Goal: Check status: Check status

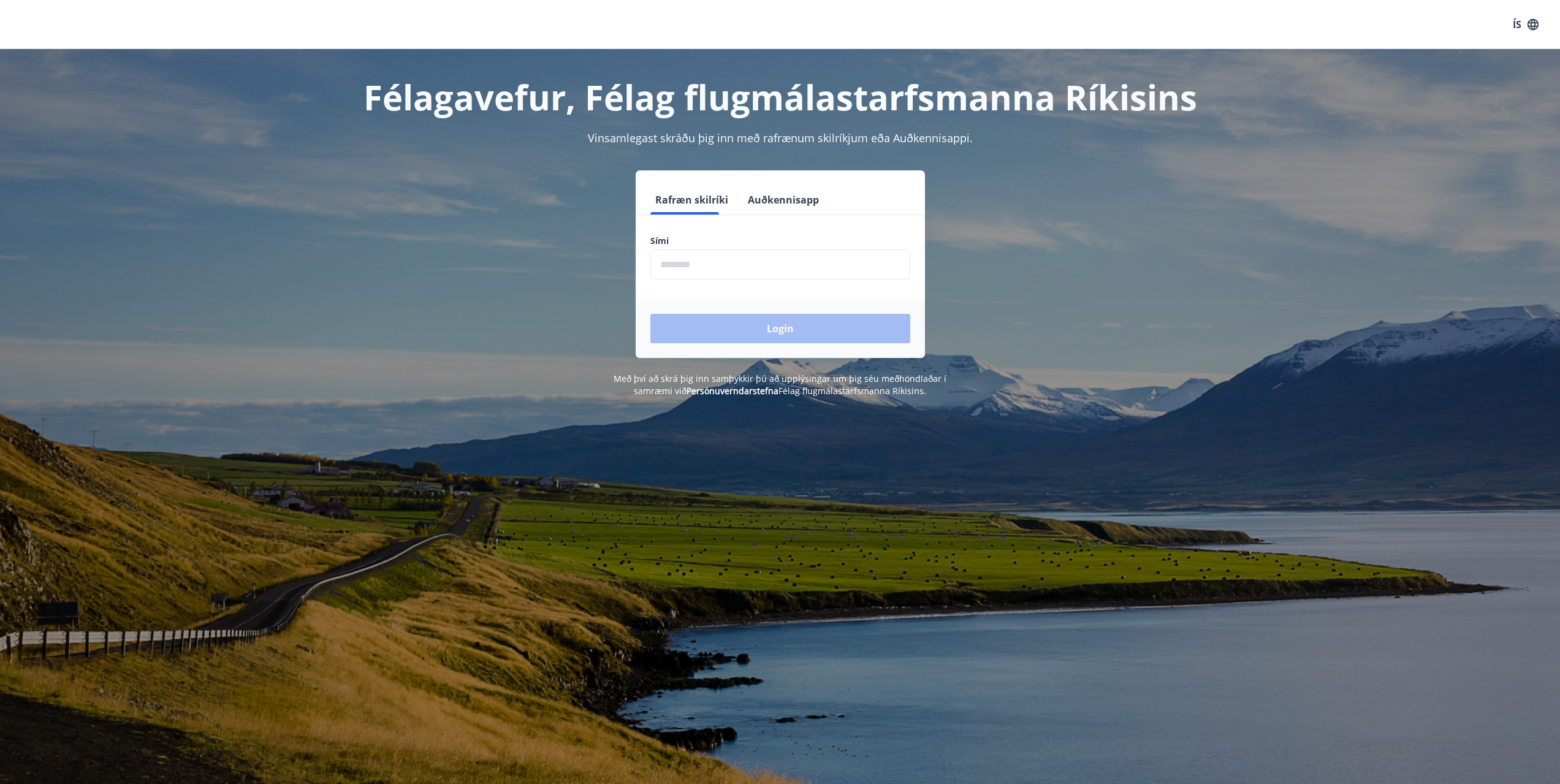
click at [732, 265] on input "phone" at bounding box center [780, 265] width 260 height 30
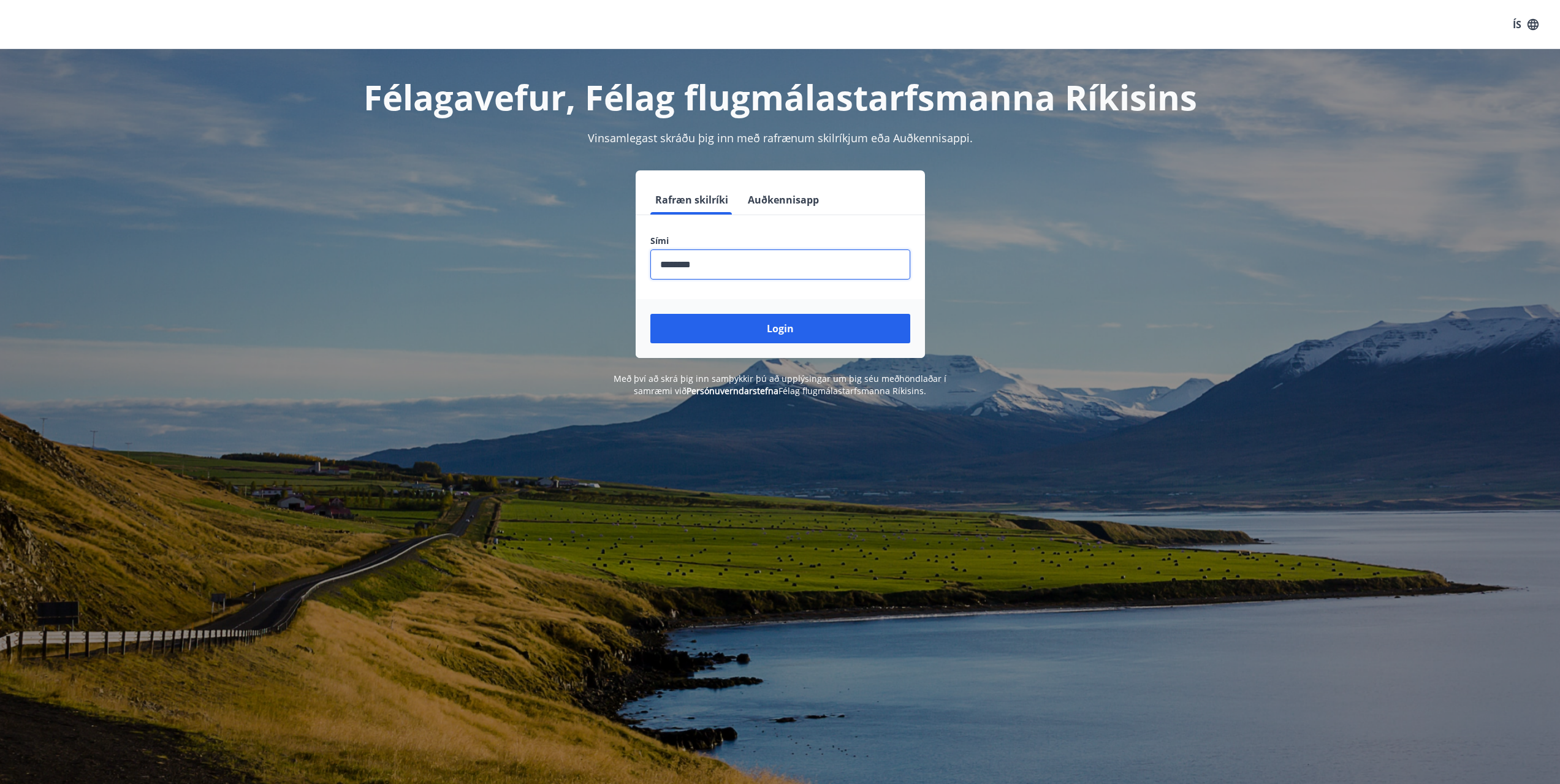
type input "********"
click at [651, 314] on button "Login" at bounding box center [780, 328] width 260 height 29
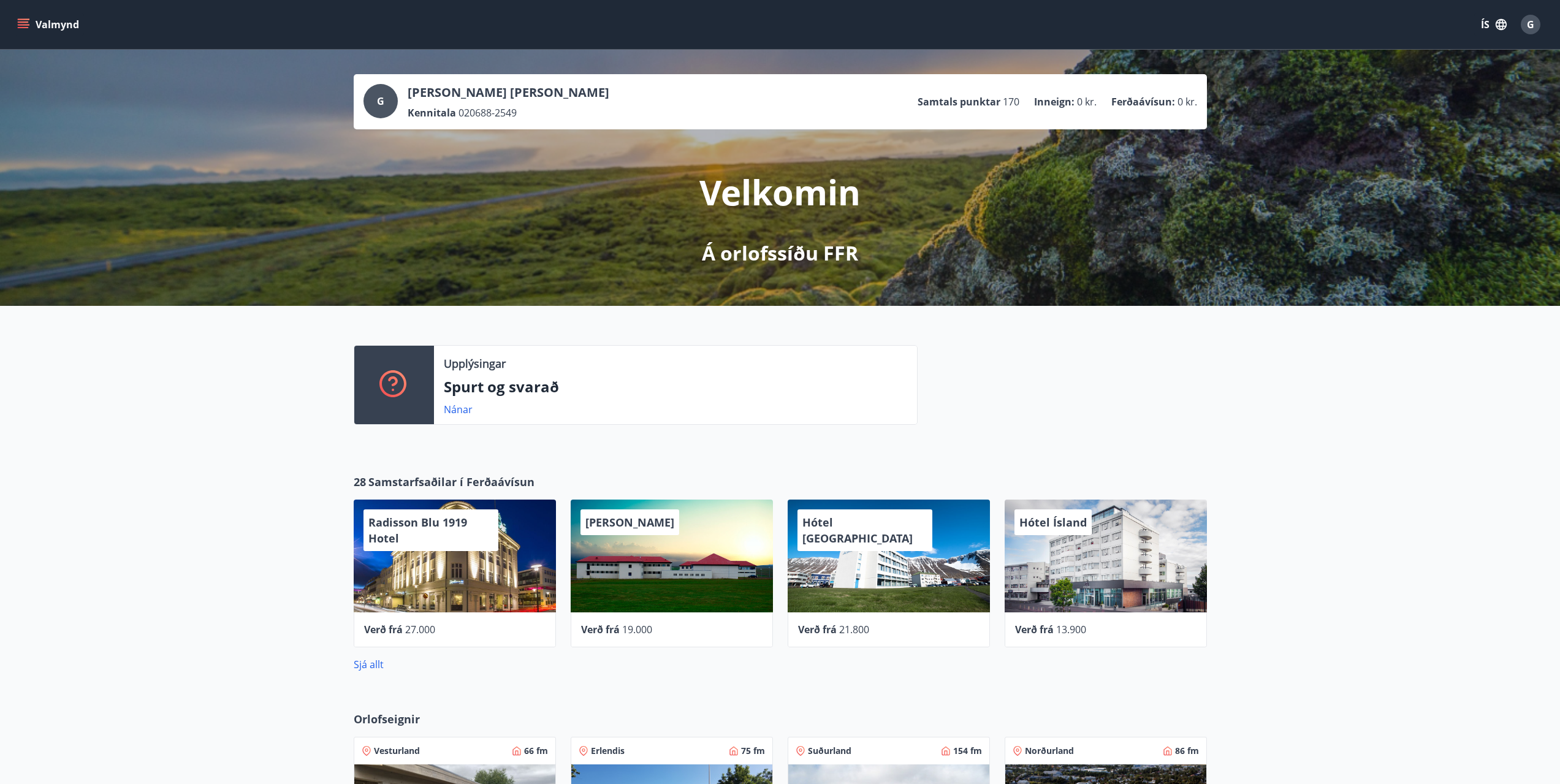
click at [37, 29] on button "Valmynd" at bounding box center [50, 24] width 69 height 22
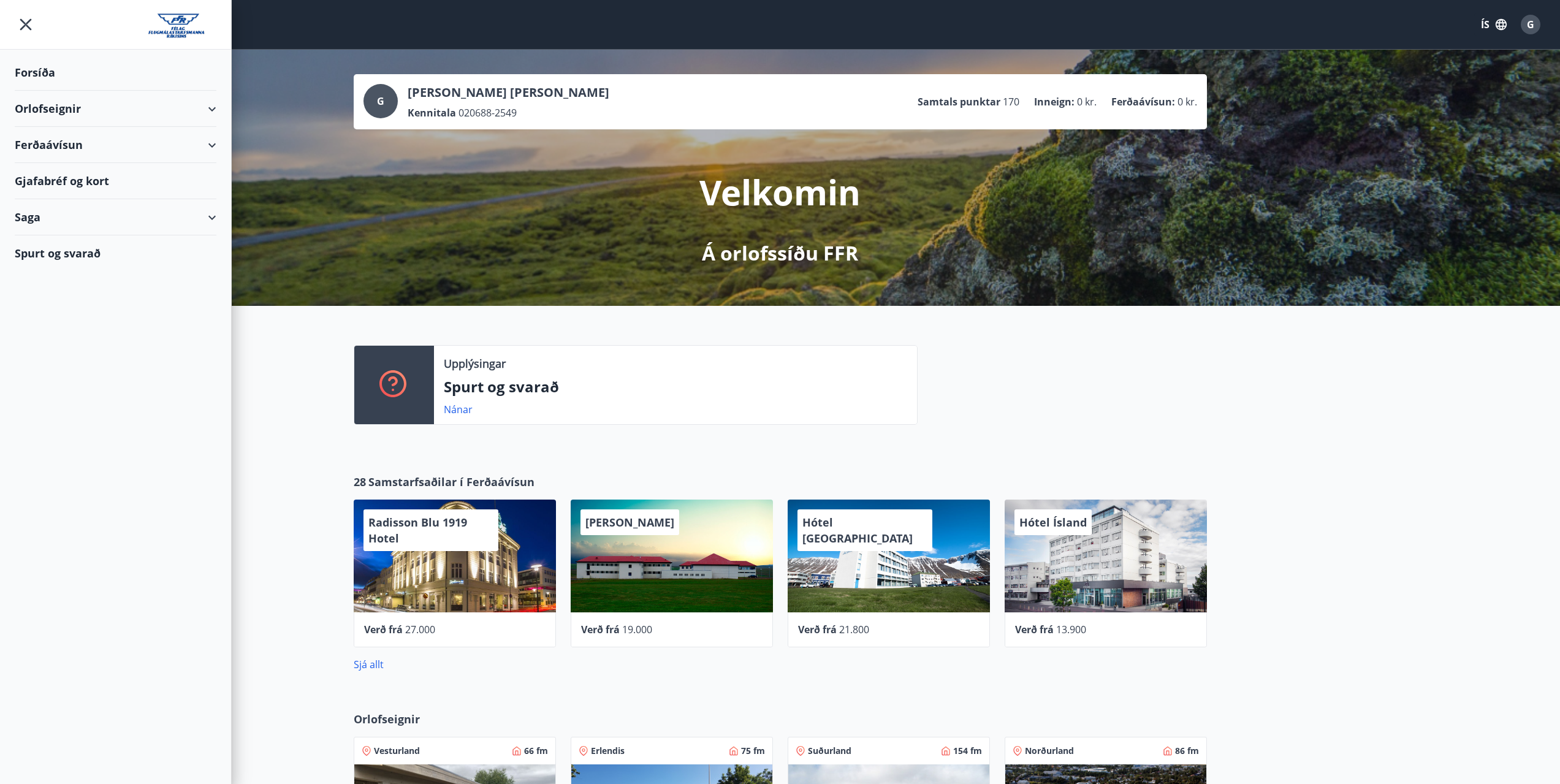
click at [35, 220] on div "Saga" at bounding box center [116, 218] width 202 height 36
click at [56, 253] on div "Ferðaávísun" at bounding box center [116, 248] width 182 height 26
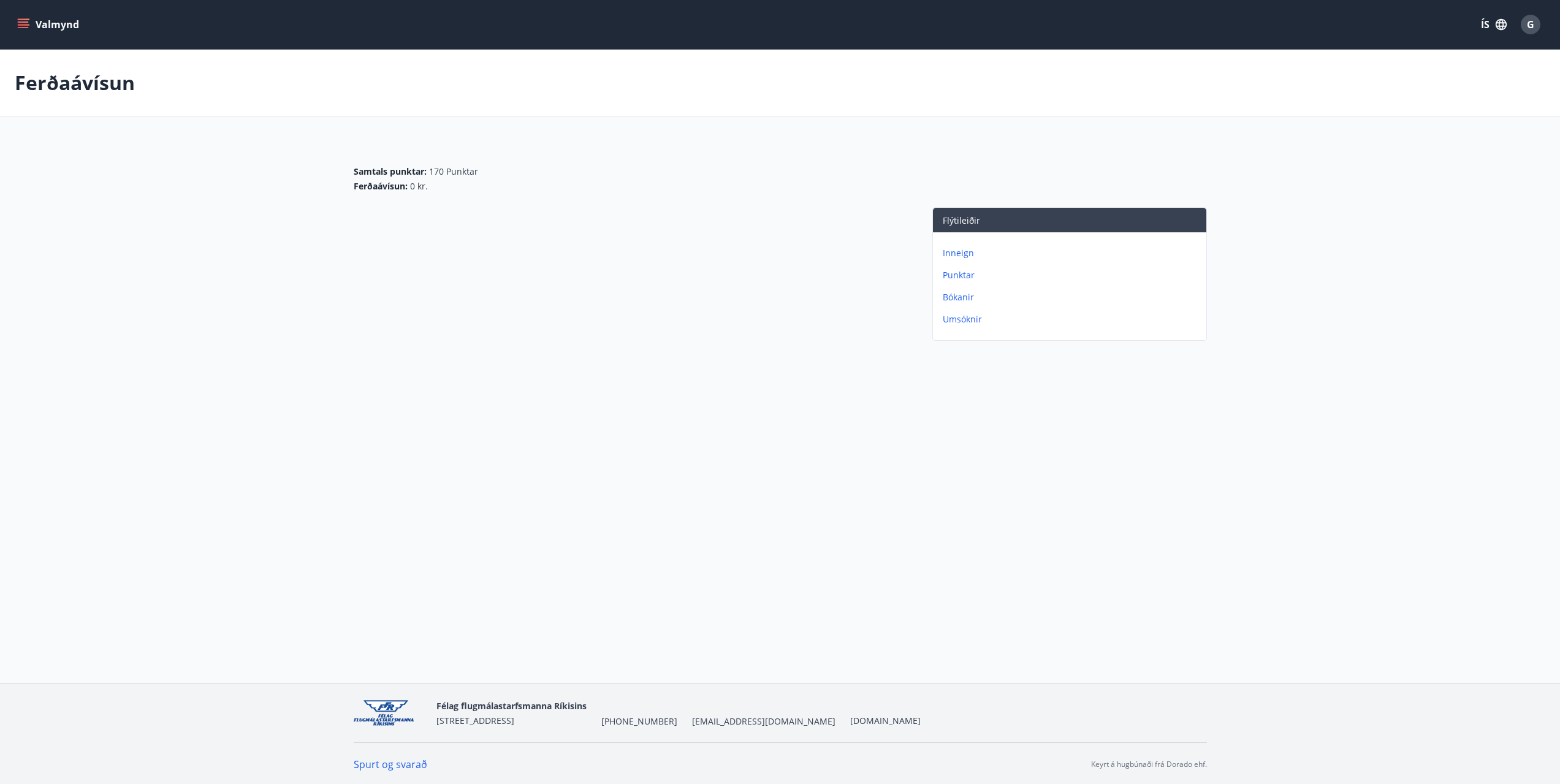
click at [958, 295] on p "Bókanir" at bounding box center [1072, 297] width 259 height 12
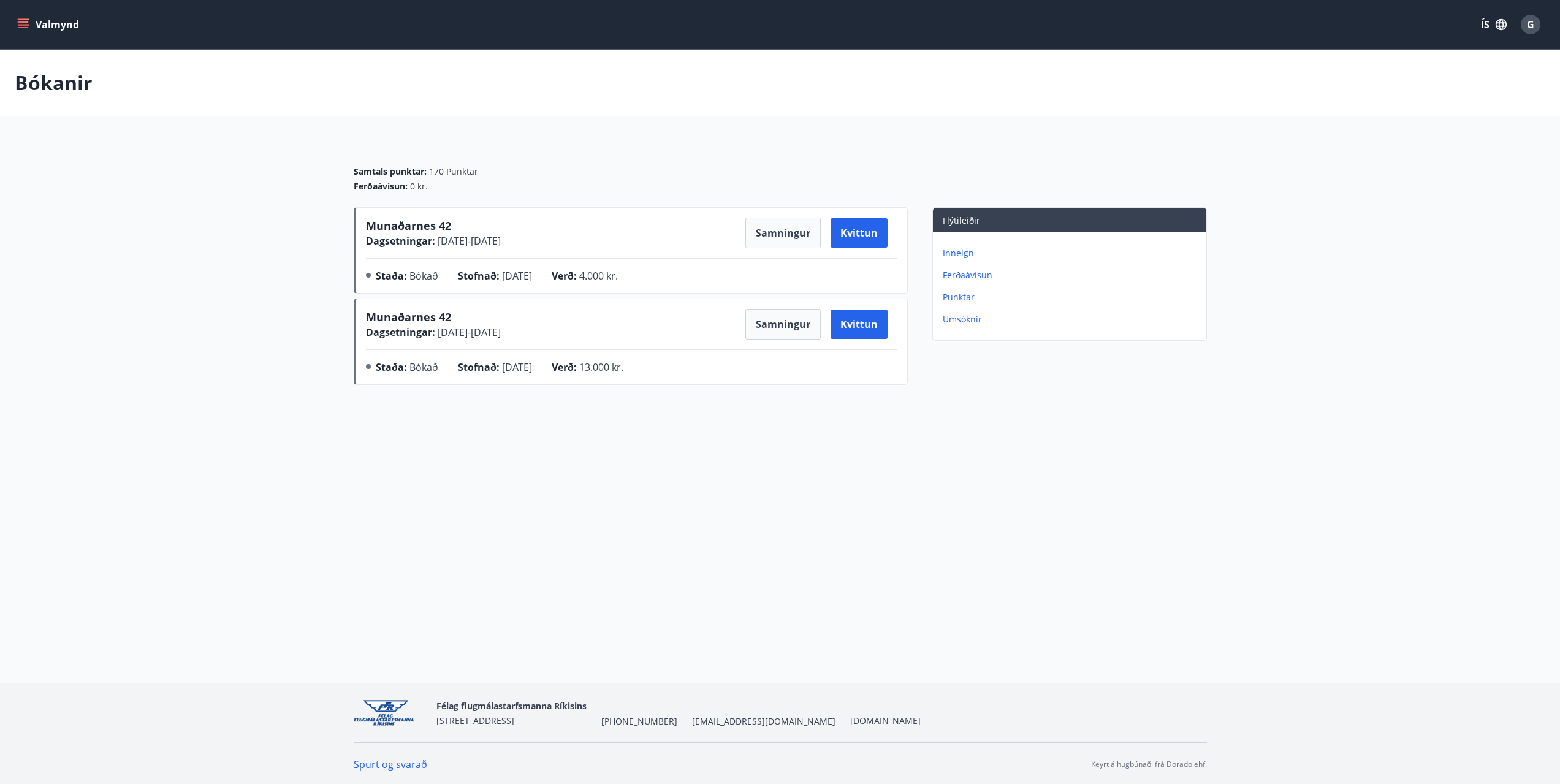
click at [961, 277] on p "Ferðaávísun" at bounding box center [1072, 275] width 259 height 12
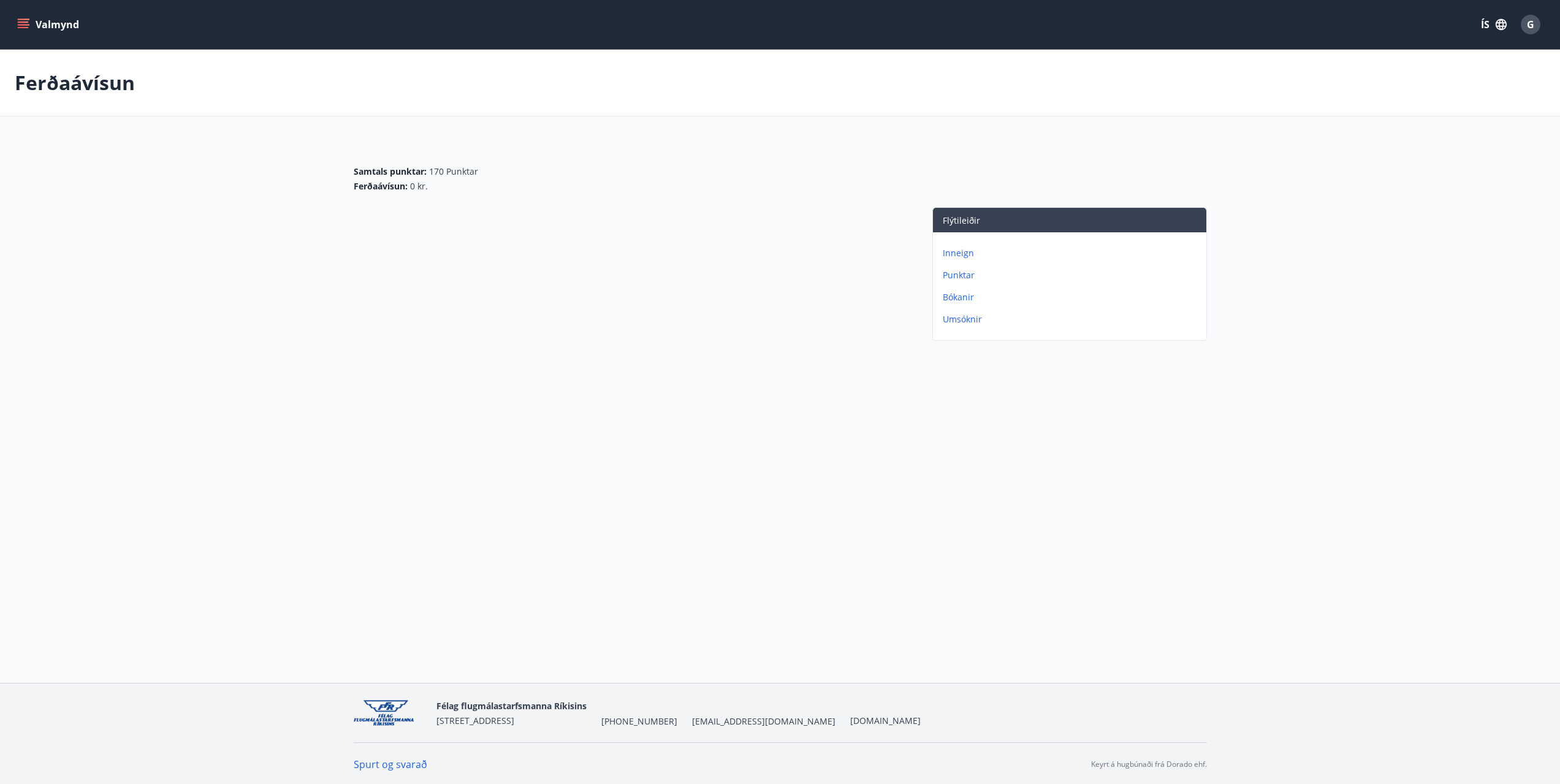
click at [38, 22] on button "Valmynd" at bounding box center [50, 24] width 69 height 22
